Goal: Check status: Check status

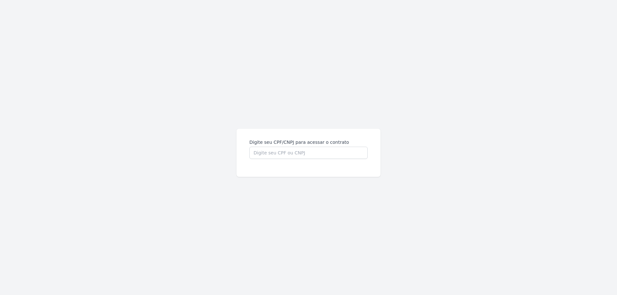
click at [303, 129] on div "Digite seu CPF/CNPJ para acessar o contrato" at bounding box center [309, 153] width 144 height 48
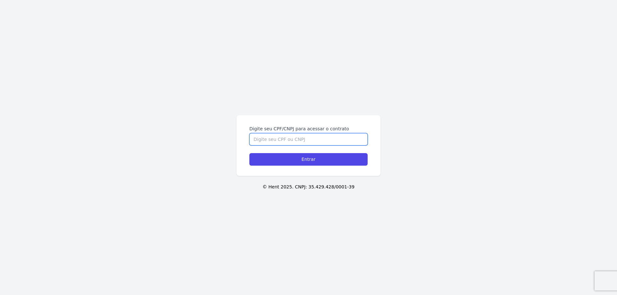
click at [307, 139] on input "Digite seu CPF/CNPJ para acessar o contrato" at bounding box center [308, 139] width 118 height 12
type input "17361268811"
click at [249, 153] on input "Entrar" at bounding box center [308, 159] width 118 height 13
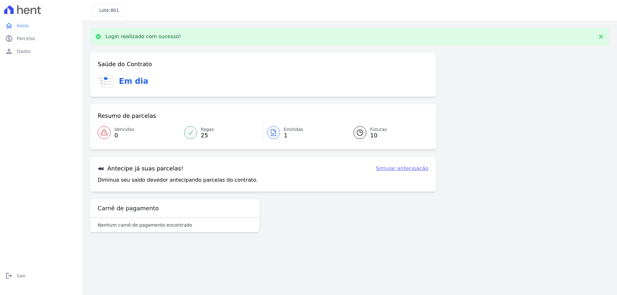
click at [390, 170] on link "Simular antecipação" at bounding box center [402, 169] width 53 height 8
click at [199, 131] on link "Pagas 25" at bounding box center [221, 133] width 83 height 18
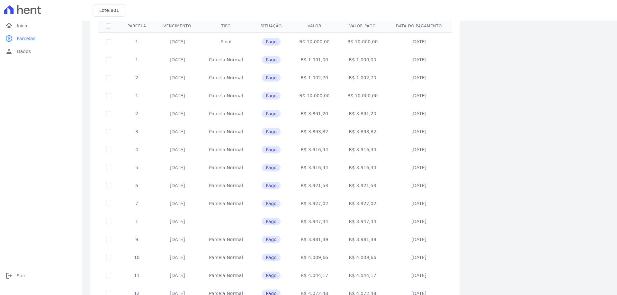
scroll to position [190, 0]
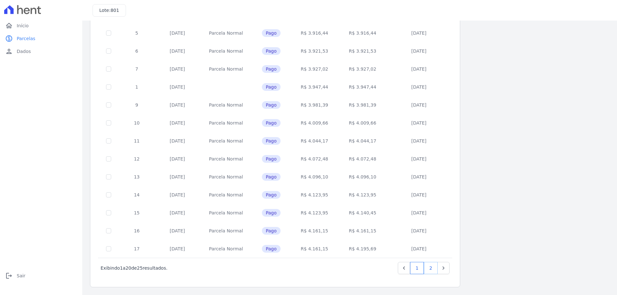
click at [431, 267] on link "2" at bounding box center [431, 268] width 14 height 12
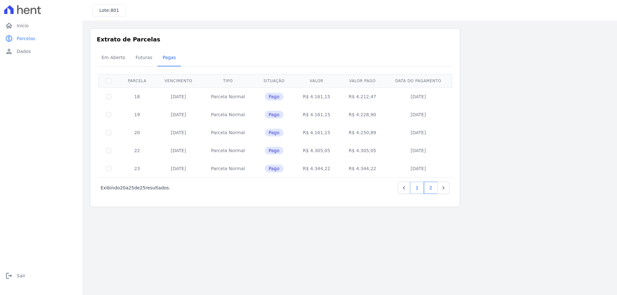
click at [419, 190] on link "1" at bounding box center [417, 188] width 14 height 12
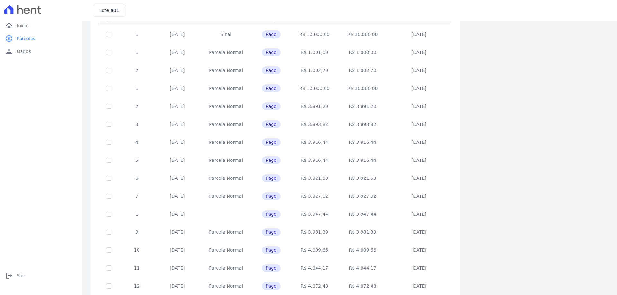
scroll to position [61, 0]
